Goal: Find specific page/section: Find specific page/section

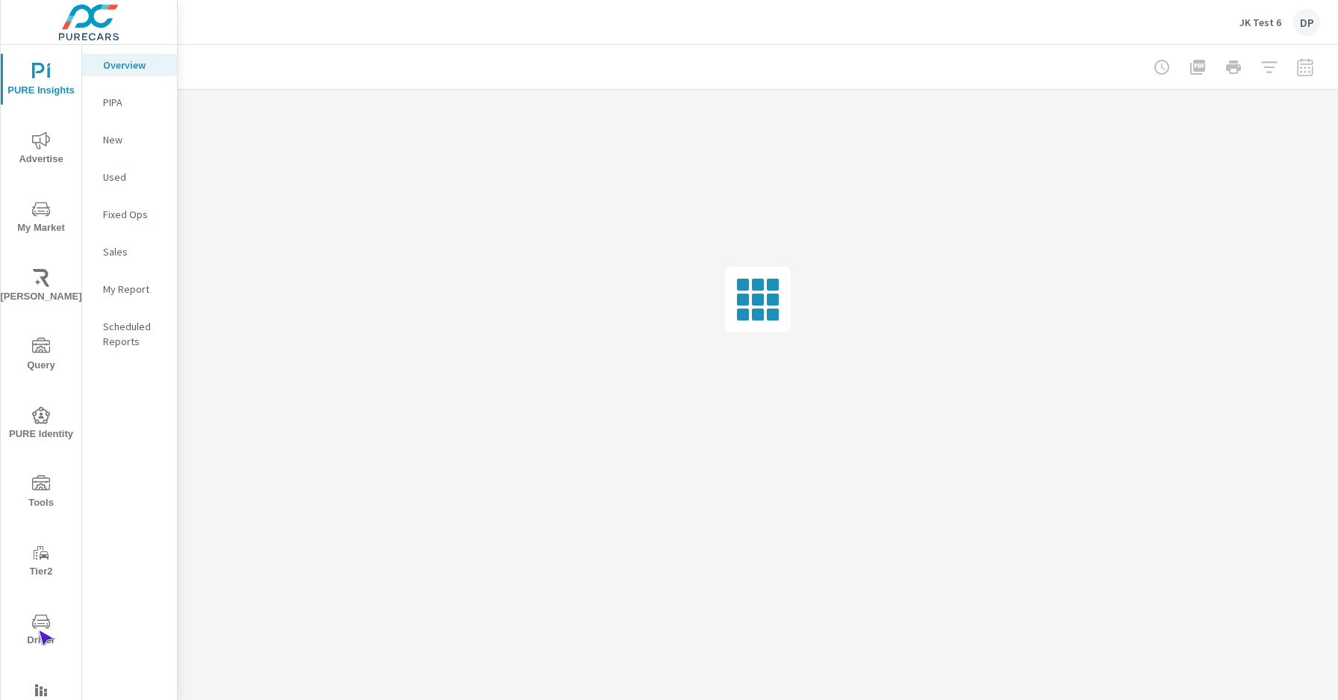
click at [38, 630] on span "Driver" at bounding box center [41, 630] width 72 height 37
